Goal: Transaction & Acquisition: Subscribe to service/newsletter

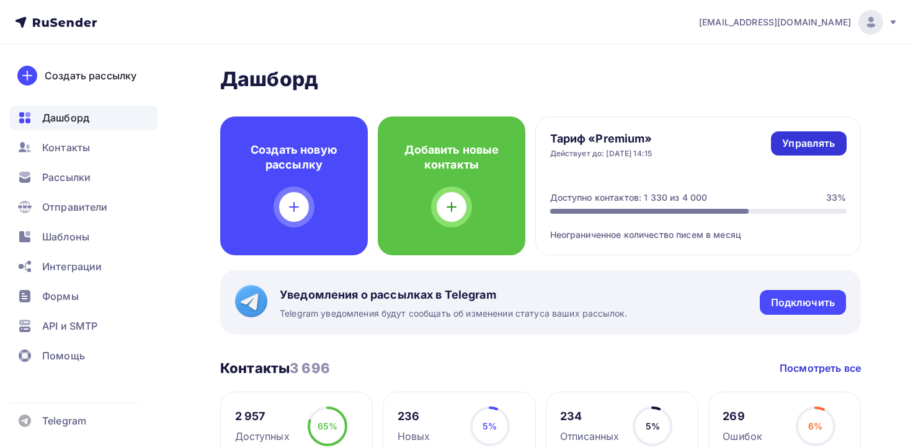
click at [804, 138] on div "Управлять" at bounding box center [808, 143] width 53 height 14
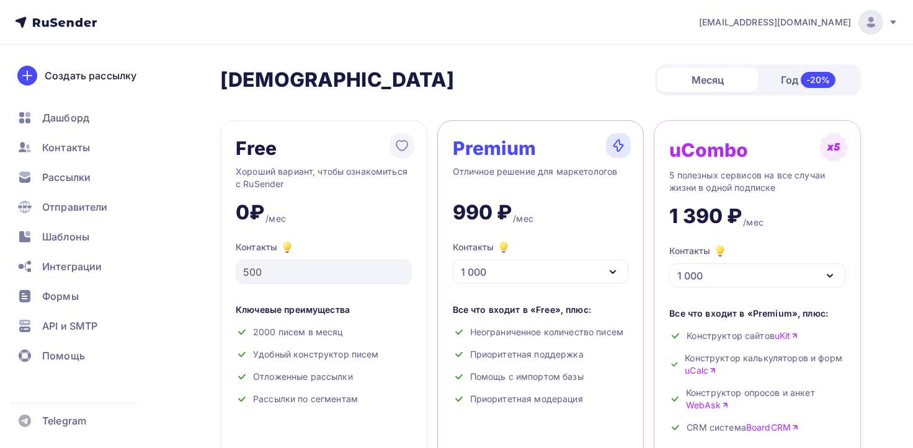
scroll to position [124, 0]
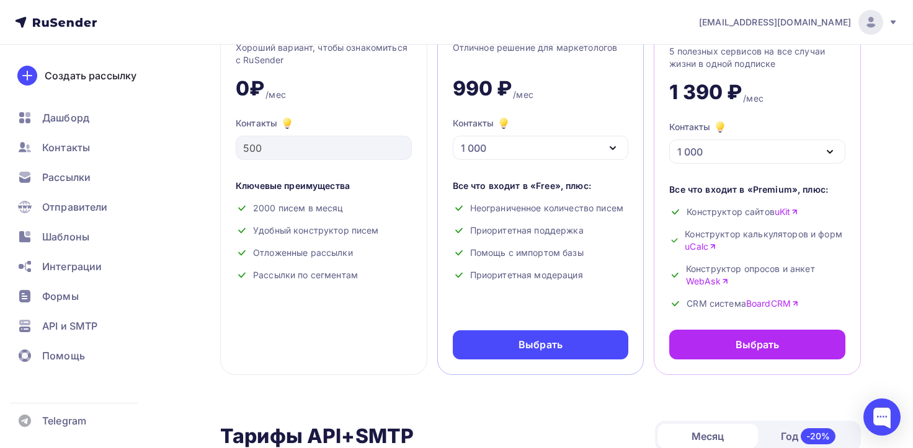
click at [517, 147] on div "1 000" at bounding box center [541, 148] width 176 height 24
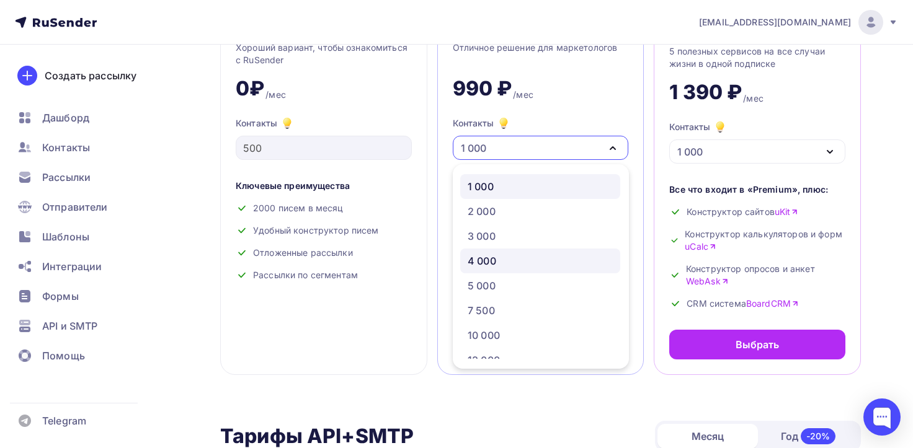
click at [485, 260] on div "4 000" at bounding box center [482, 261] width 29 height 15
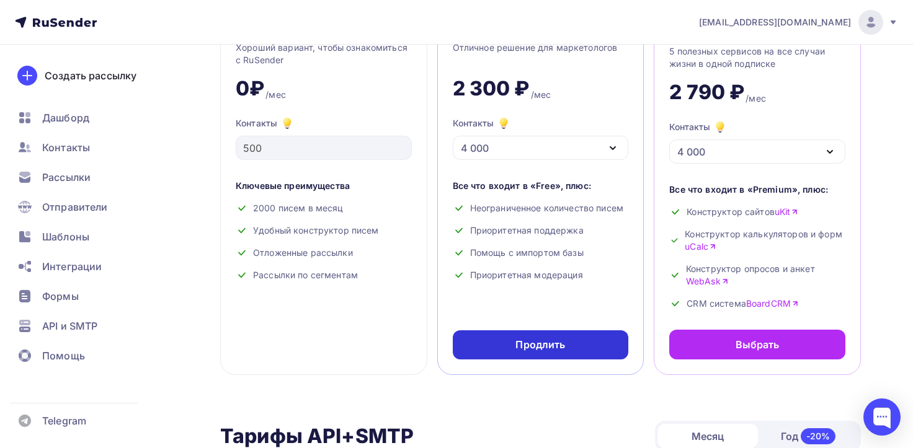
click at [513, 354] on div "Продлить" at bounding box center [541, 345] width 176 height 29
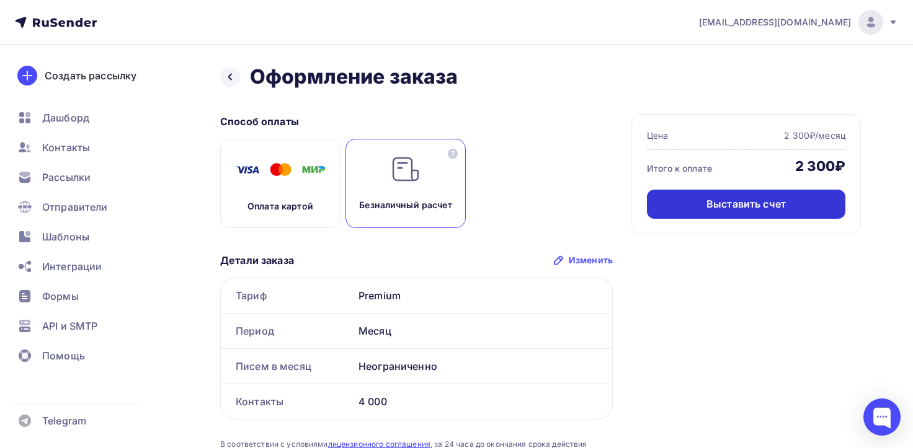
click at [705, 200] on div "Выставить счет" at bounding box center [746, 204] width 198 height 29
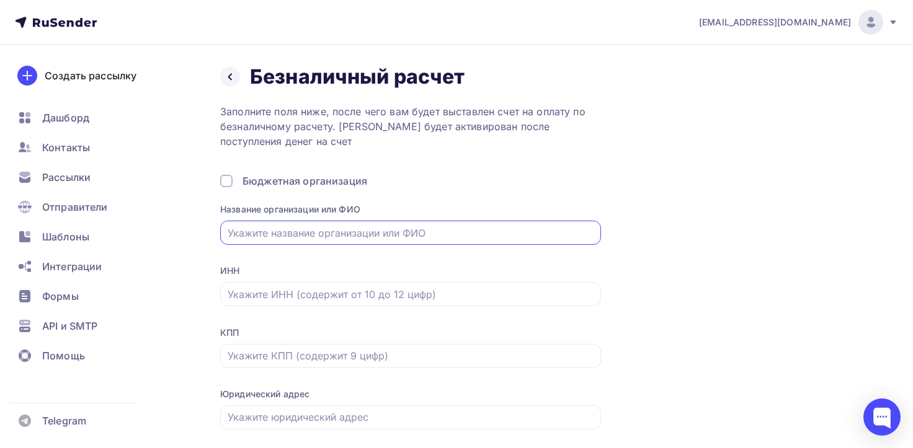
type input "ООО "РАЗГУЛЯЕВ БЛАГОНРАВОВА""
click at [304, 282] on div at bounding box center [410, 294] width 381 height 24
click at [305, 301] on input "text" at bounding box center [411, 294] width 367 height 15
type input "7810086947"
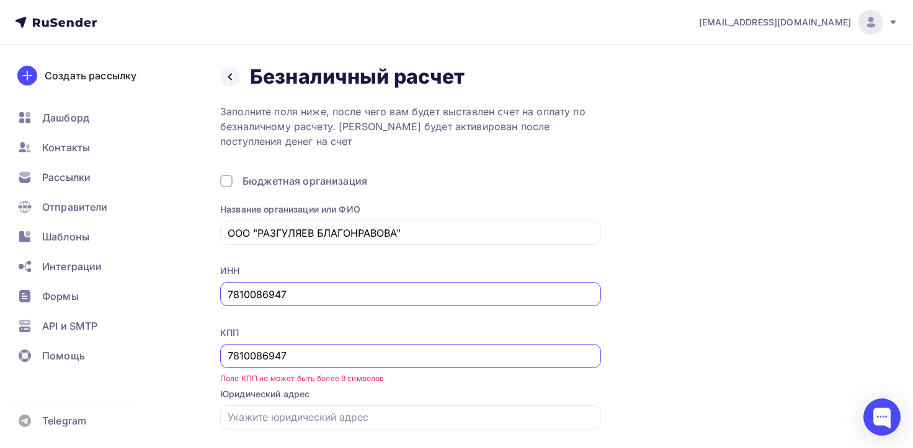
scroll to position [62, 0]
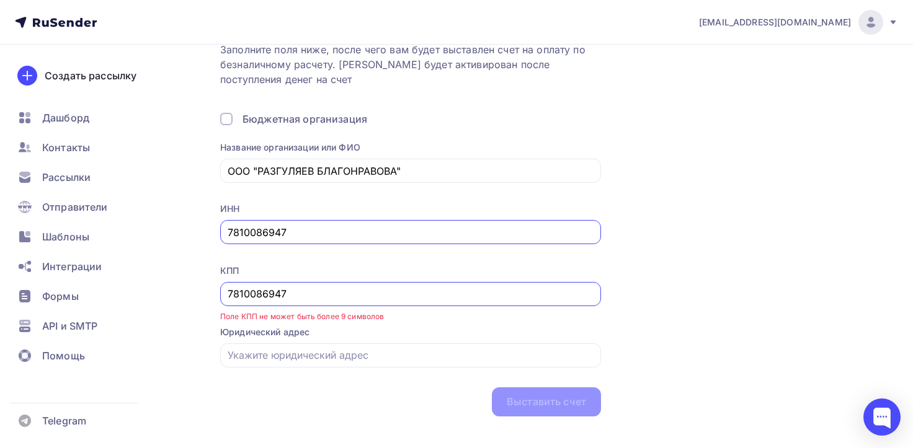
click at [308, 290] on input "7810086947" at bounding box center [411, 294] width 367 height 15
paste input "1001"
type input "781001001"
click at [316, 352] on input "text" at bounding box center [411, 355] width 367 height 15
click at [408, 424] on div "Назад Безналичный расчет Безналичный расчет Заполните поля ниже, после чего вам…" at bounding box center [456, 225] width 913 height 484
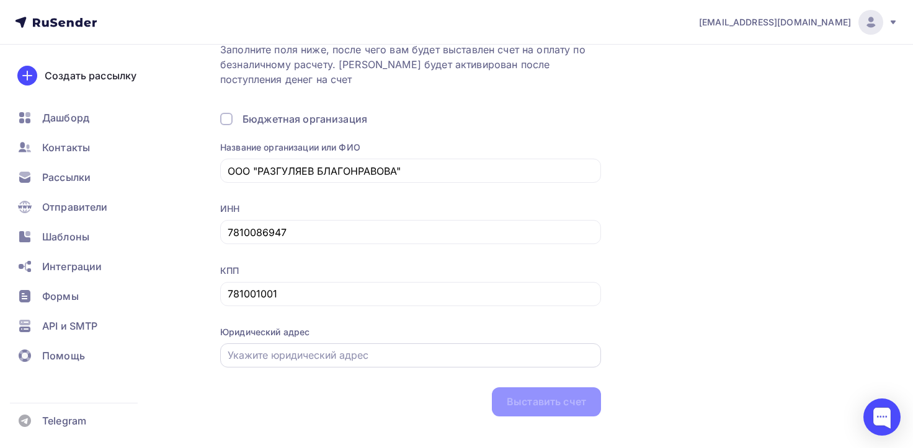
click at [331, 367] on div at bounding box center [410, 356] width 381 height 24
click at [336, 361] on input "text" at bounding box center [411, 355] width 367 height 15
paste input "[STREET_ADDRESS]"
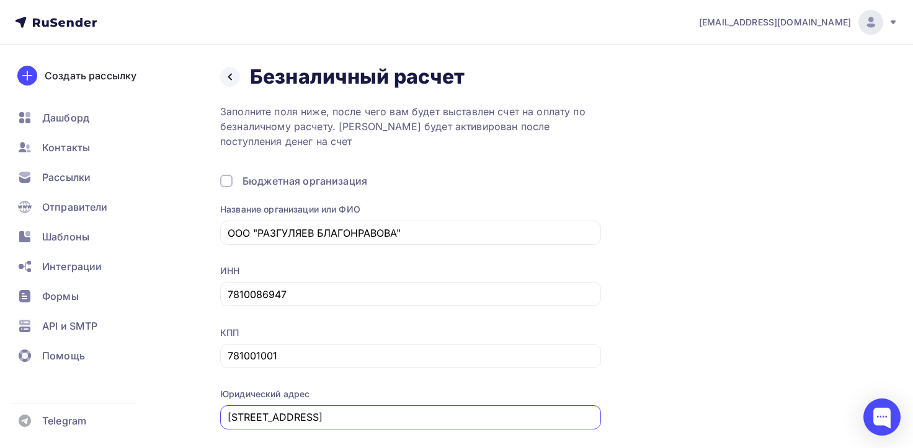
scroll to position [79, 0]
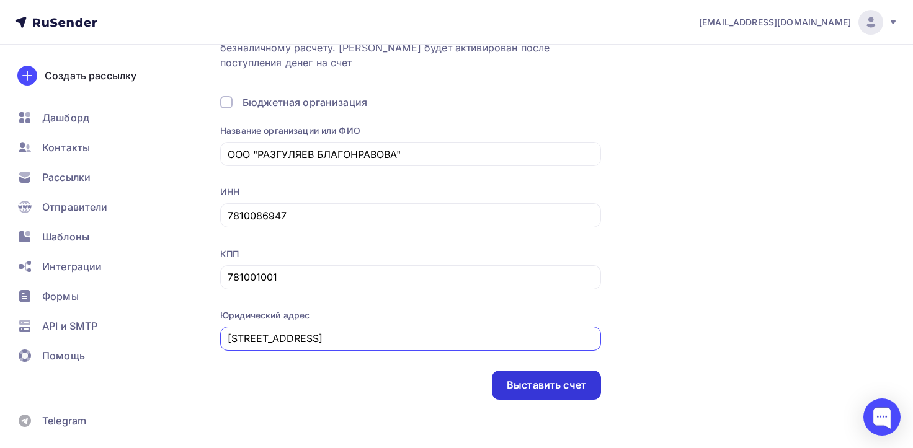
type input "[STREET_ADDRESS]"
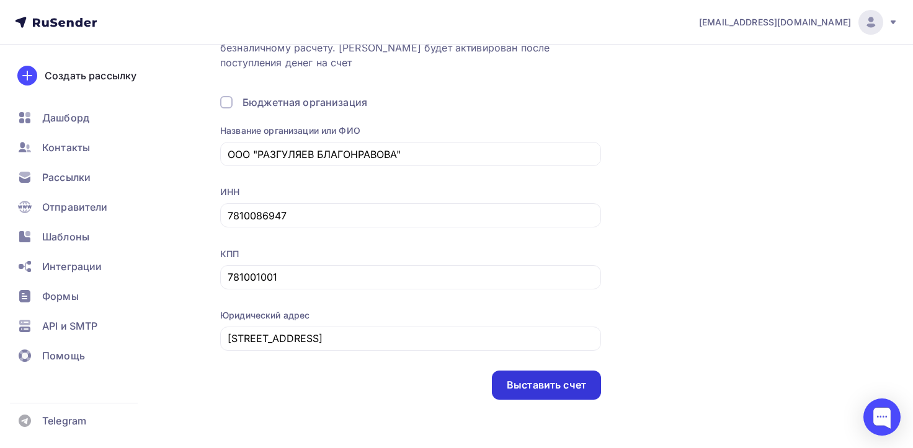
click at [563, 378] on div "Выставить счет" at bounding box center [546, 385] width 79 height 14
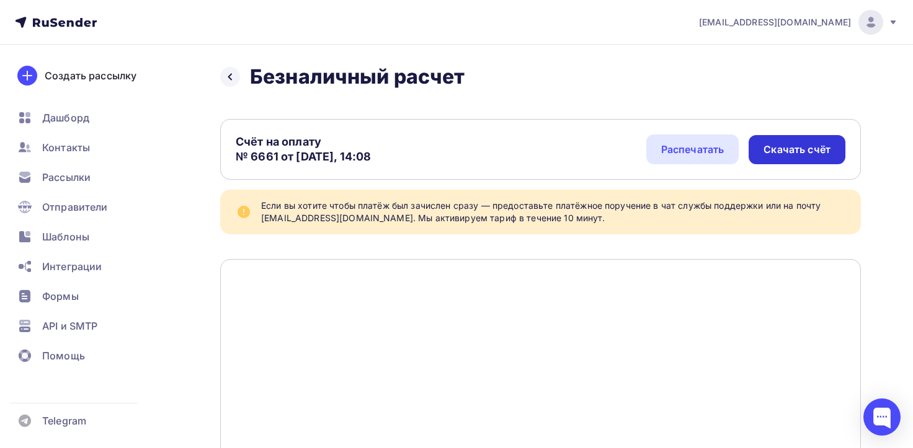
click at [783, 148] on div "Скачать счёт" at bounding box center [797, 150] width 67 height 14
